Goal: Task Accomplishment & Management: Complete application form

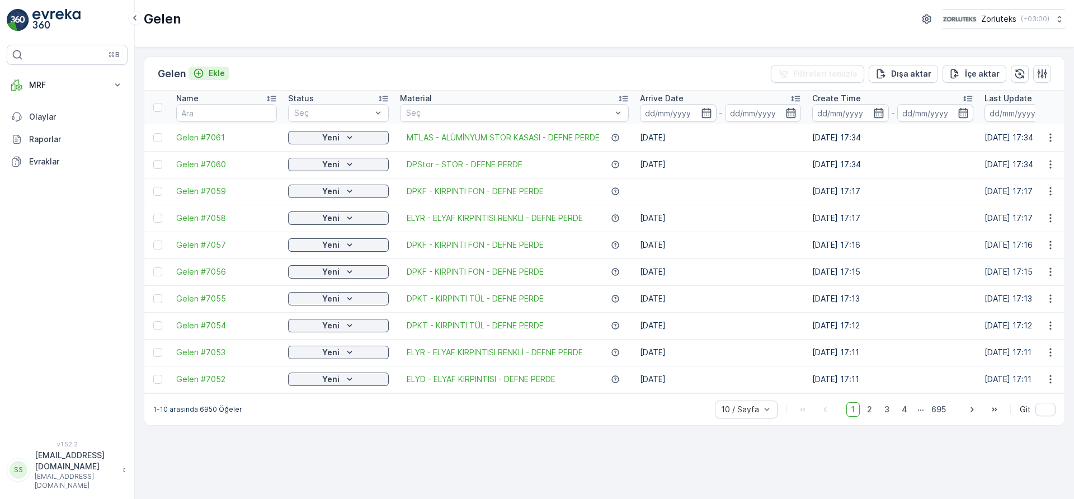
click at [216, 76] on p "Ekle" at bounding box center [217, 73] width 16 height 11
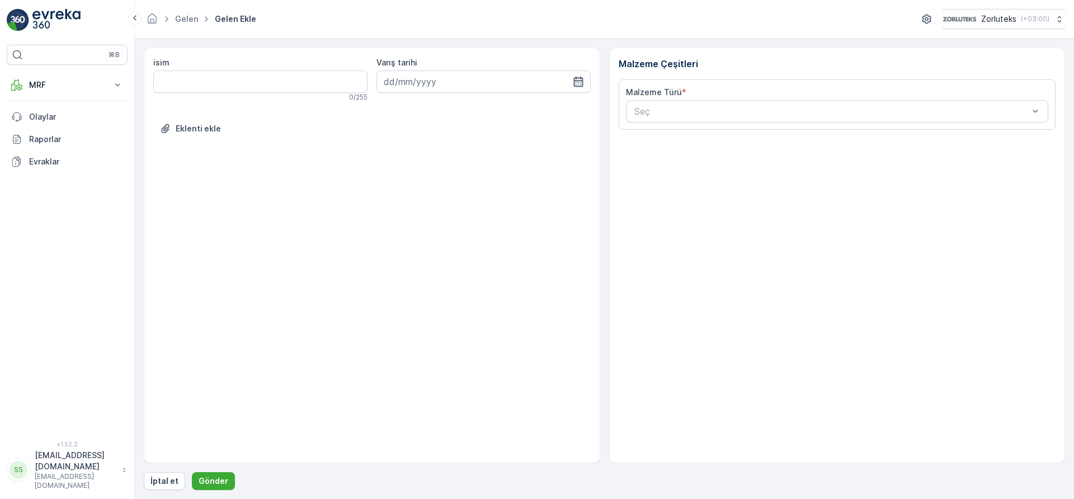
click at [578, 84] on icon "button" at bounding box center [578, 82] width 10 height 10
click at [437, 199] on div "15" at bounding box center [436, 197] width 18 height 18
type input "[DATE]"
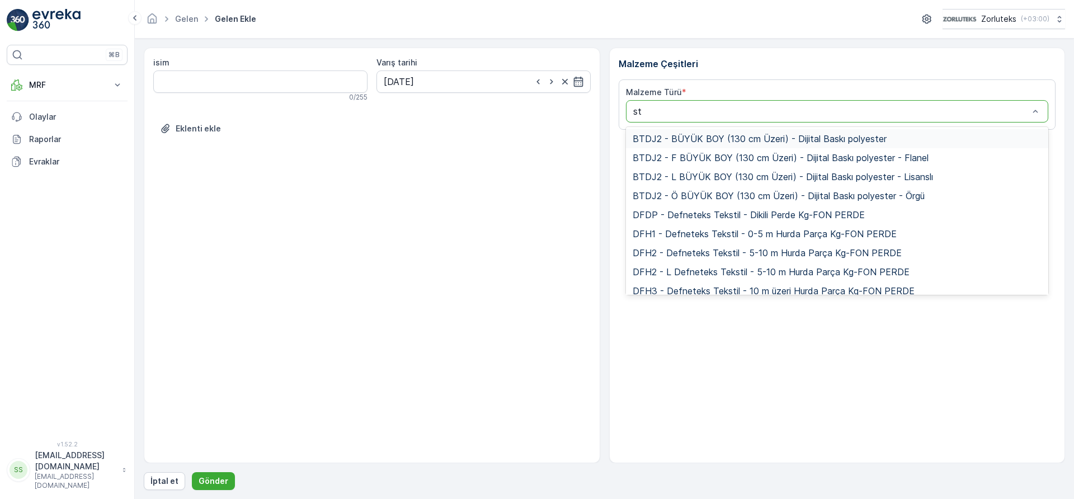
type input "sto"
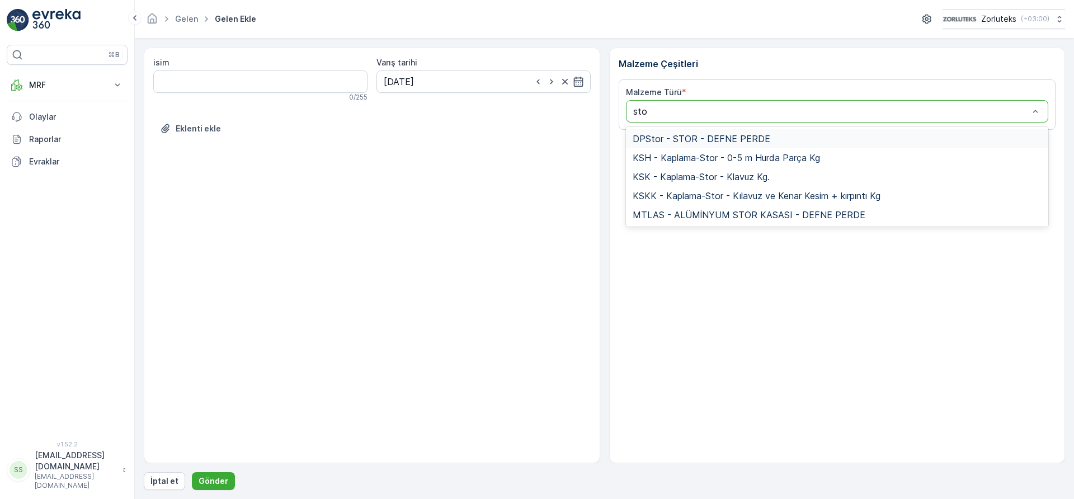
click at [659, 134] on span "DPStor - STOR - DEFNE PERDE" at bounding box center [702, 139] width 138 height 10
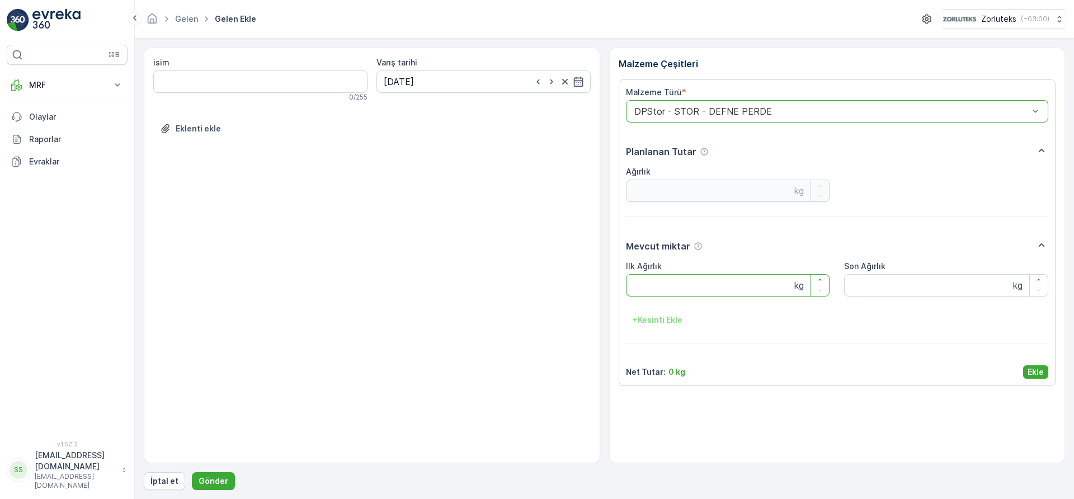
click at [670, 290] on Ağırlık "İlk Ağırlık" at bounding box center [728, 285] width 204 height 22
type Ağırlık "40"
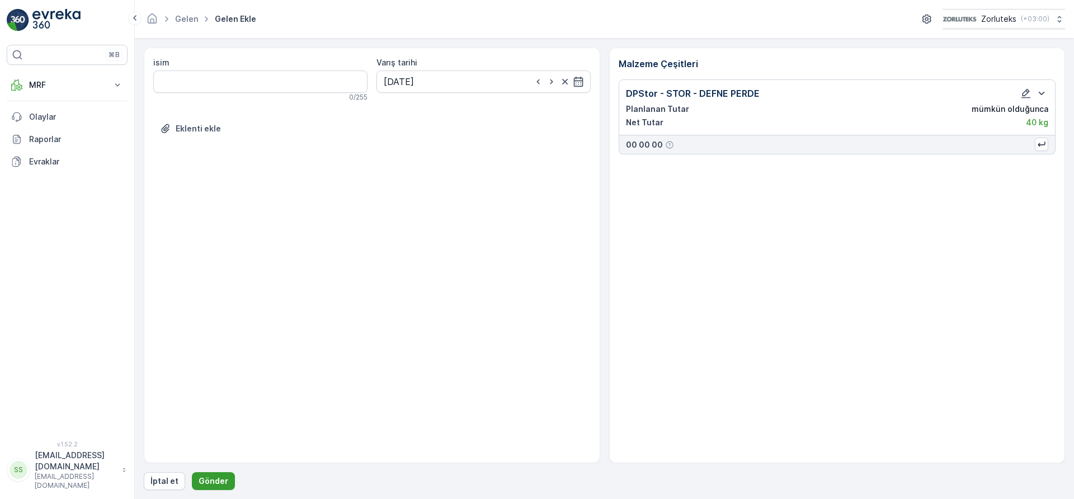
click at [219, 480] on p "Gönder" at bounding box center [214, 480] width 30 height 11
